Goal: Find specific page/section: Find specific page/section

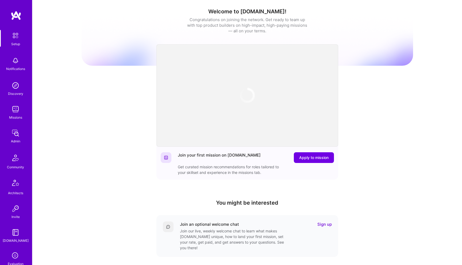
scroll to position [78, 0]
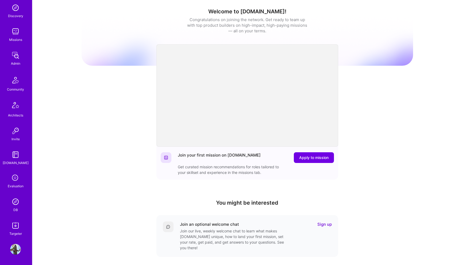
click at [16, 210] on div "DB" at bounding box center [15, 210] width 5 height 6
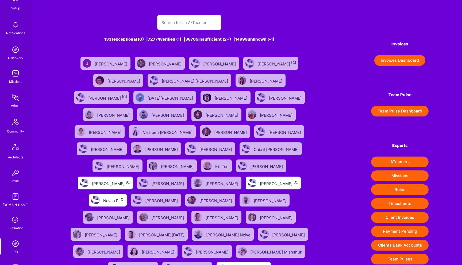
scroll to position [78, 0]
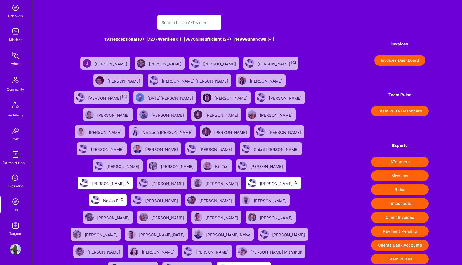
click at [15, 206] on img at bounding box center [15, 202] width 11 height 11
click at [14, 175] on icon at bounding box center [15, 178] width 10 height 10
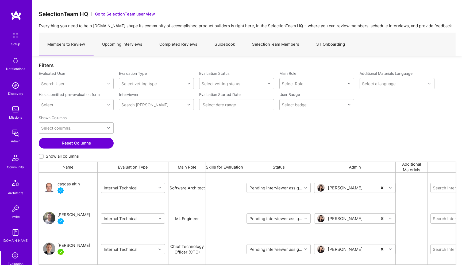
click at [127, 44] on link "Upcoming Interviews" at bounding box center [122, 44] width 57 height 23
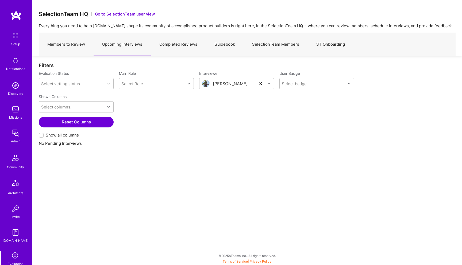
click at [258, 44] on link "SelectionTeam Members" at bounding box center [276, 44] width 64 height 23
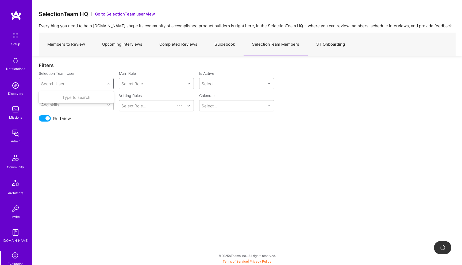
click at [90, 80] on div "Search User..." at bounding box center [72, 83] width 66 height 11
type input "tan"
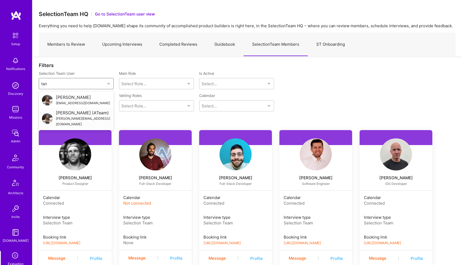
click at [77, 116] on div "[PERSON_NAME] (ATeam)" at bounding box center [83, 113] width 55 height 6
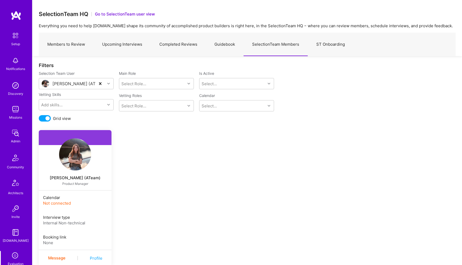
click at [58, 203] on span "Not connected" at bounding box center [57, 203] width 28 height 5
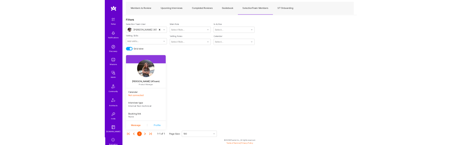
scroll to position [150, 0]
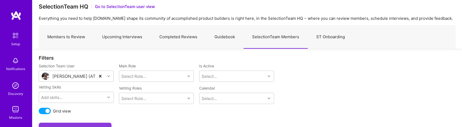
scroll to position [19, 0]
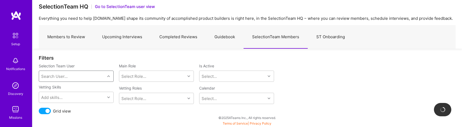
scroll to position [7, 0]
click at [91, 75] on div "Search User..." at bounding box center [72, 76] width 66 height 11
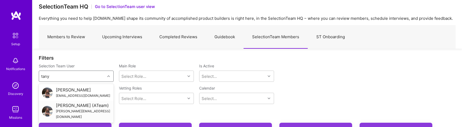
type input "tany"
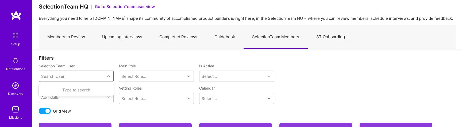
click at [82, 78] on div "Search User..." at bounding box center [72, 76] width 66 height 11
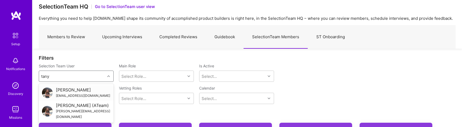
type input "tanya"
click at [75, 108] on div "[PERSON_NAME] (ATeam)" at bounding box center [83, 106] width 55 height 6
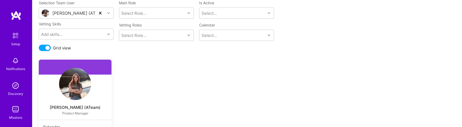
scroll to position [70, 0]
